Goal: Navigation & Orientation: Find specific page/section

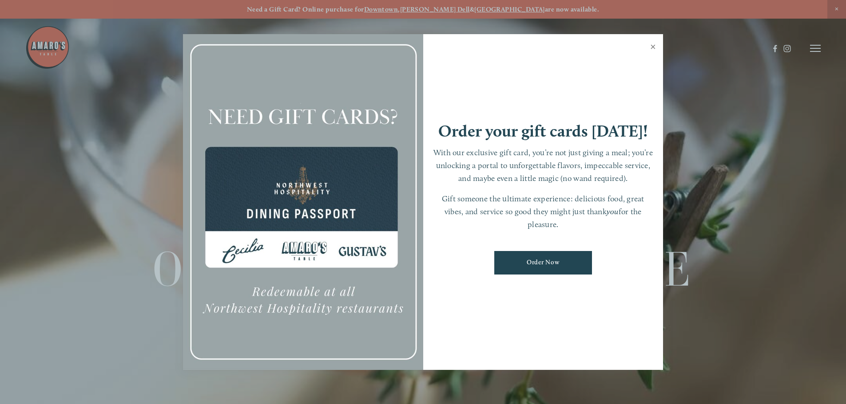
click at [654, 44] on link "Close" at bounding box center [652, 48] width 17 height 25
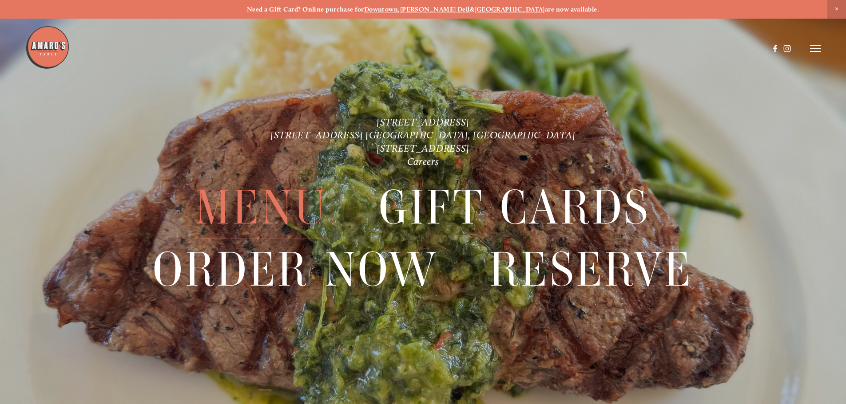
click at [274, 219] on span "Menu" at bounding box center [261, 208] width 132 height 61
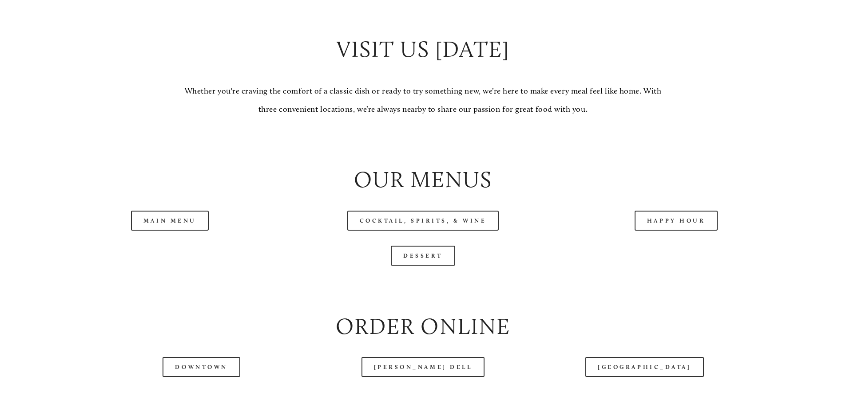
scroll to position [888, 0]
click at [206, 230] on link "Main Menu" at bounding box center [170, 220] width 78 height 20
